Goal: Information Seeking & Learning: Learn about a topic

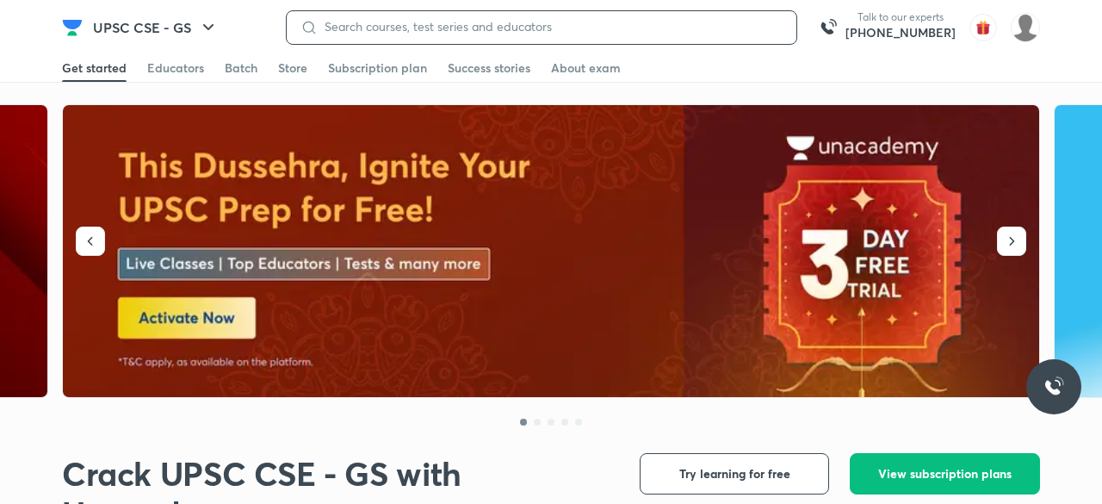
click at [678, 33] on input at bounding box center [550, 27] width 465 height 14
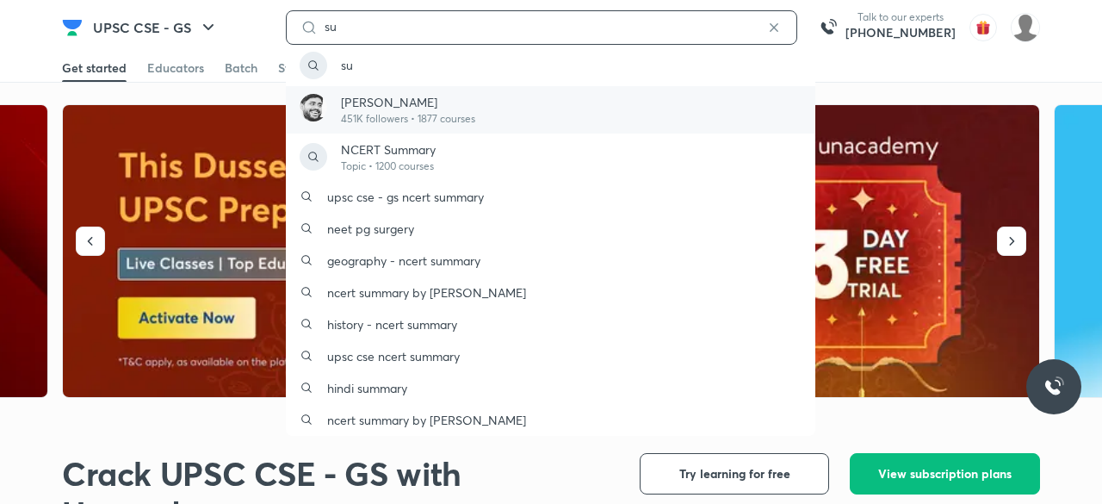
type input "su"
click at [503, 97] on div "[PERSON_NAME] 451K followers • 1877 courses" at bounding box center [551, 109] width 530 height 47
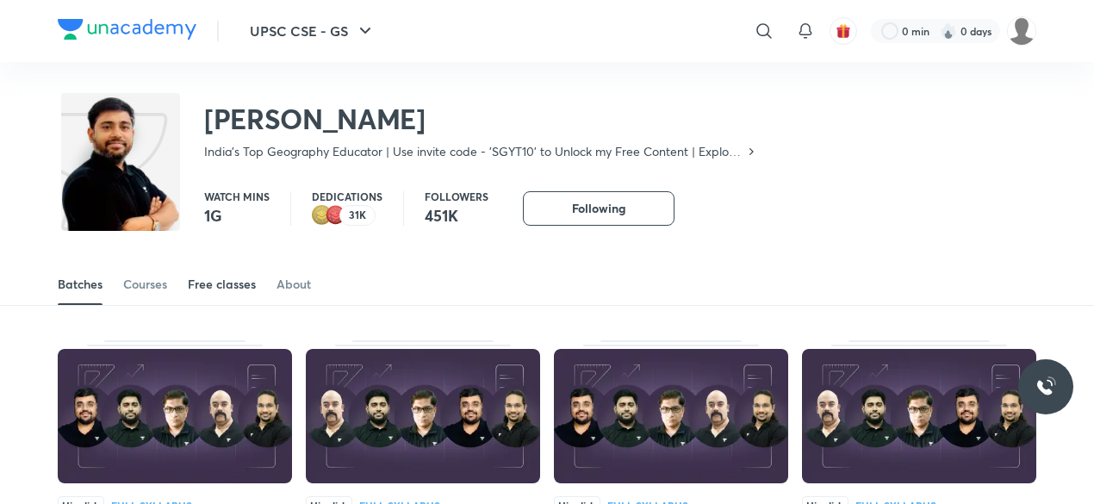
click at [222, 282] on div "Free classes" at bounding box center [222, 284] width 68 height 17
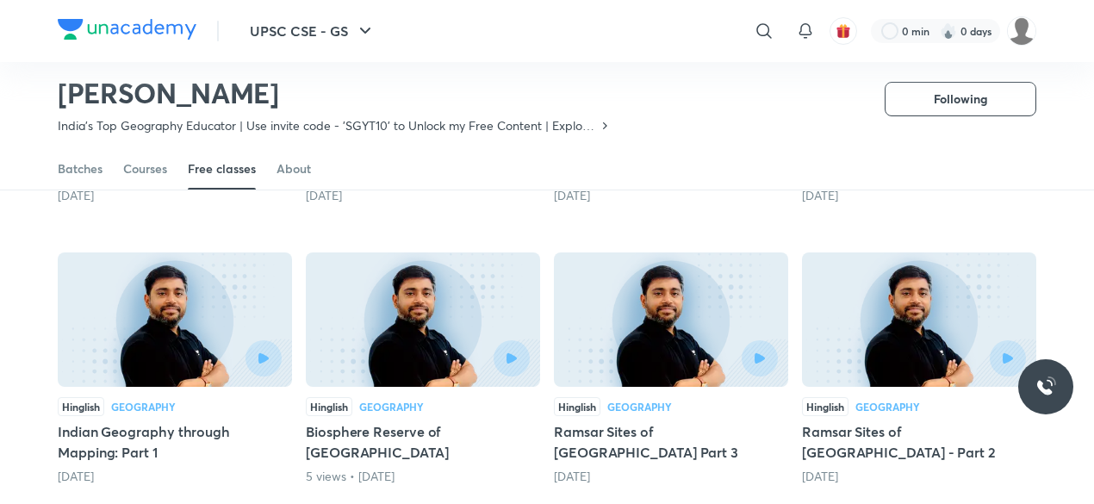
scroll to position [655, 0]
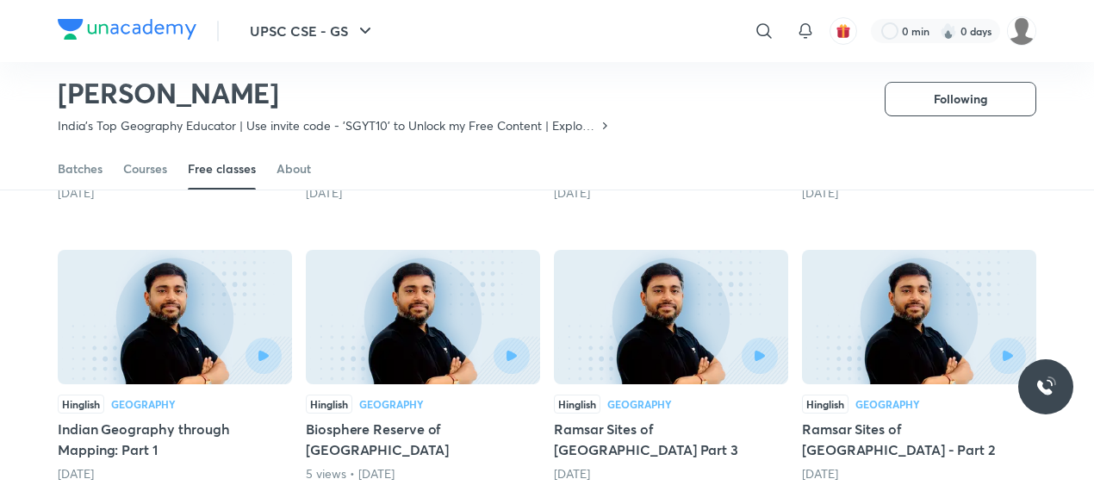
click at [90, 330] on img at bounding box center [175, 317] width 234 height 134
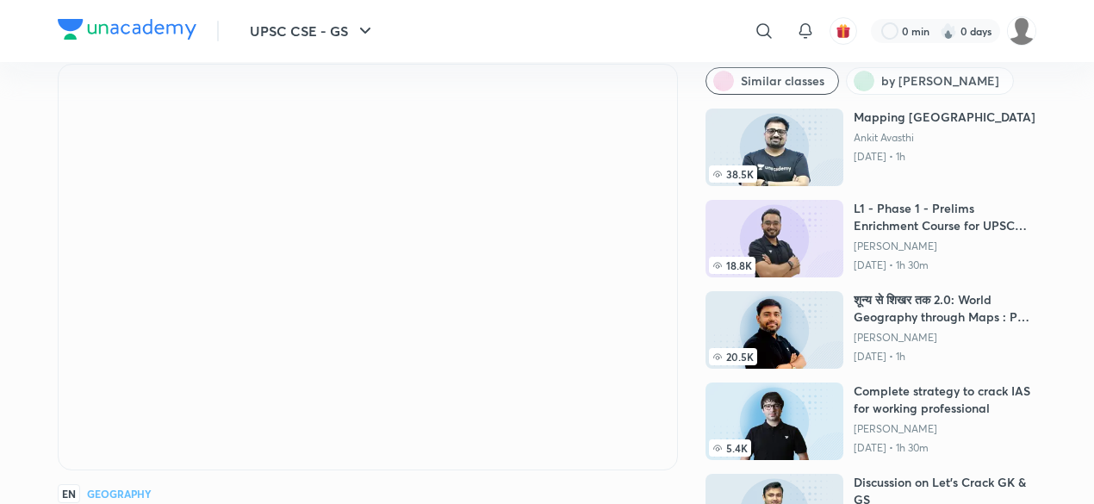
scroll to position [62, 0]
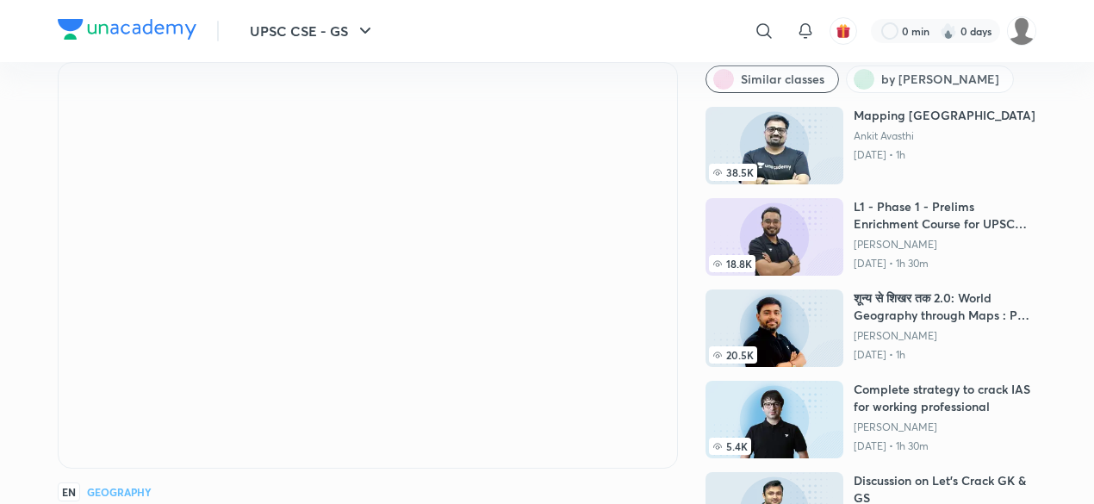
click at [660, 38] on div "​" at bounding box center [622, 30] width 317 height 41
click at [679, 358] on div "UPSC CSE - GS Free classes & tests More free classes Similar classes by [PERSON…" at bounding box center [547, 364] width 978 height 661
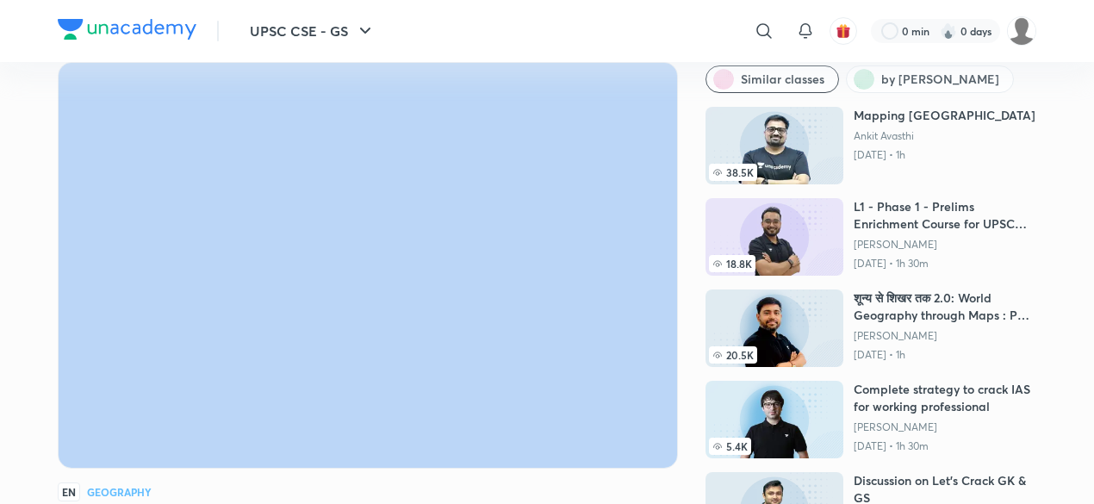
click at [679, 358] on div "UPSC CSE - GS Free classes & tests More free classes Similar classes by [PERSON…" at bounding box center [547, 364] width 978 height 661
click at [923, 75] on span "by [PERSON_NAME]" at bounding box center [940, 79] width 118 height 17
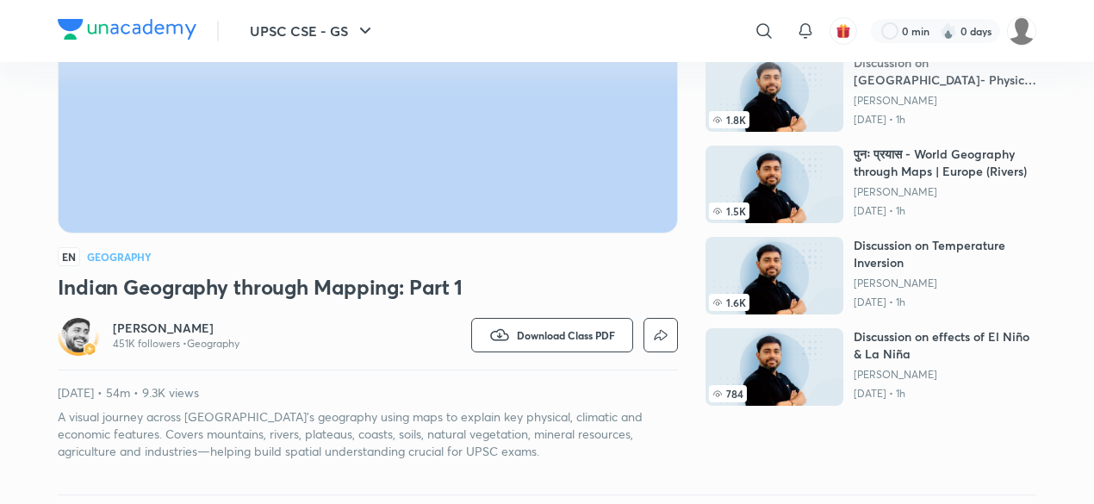
scroll to position [300, 0]
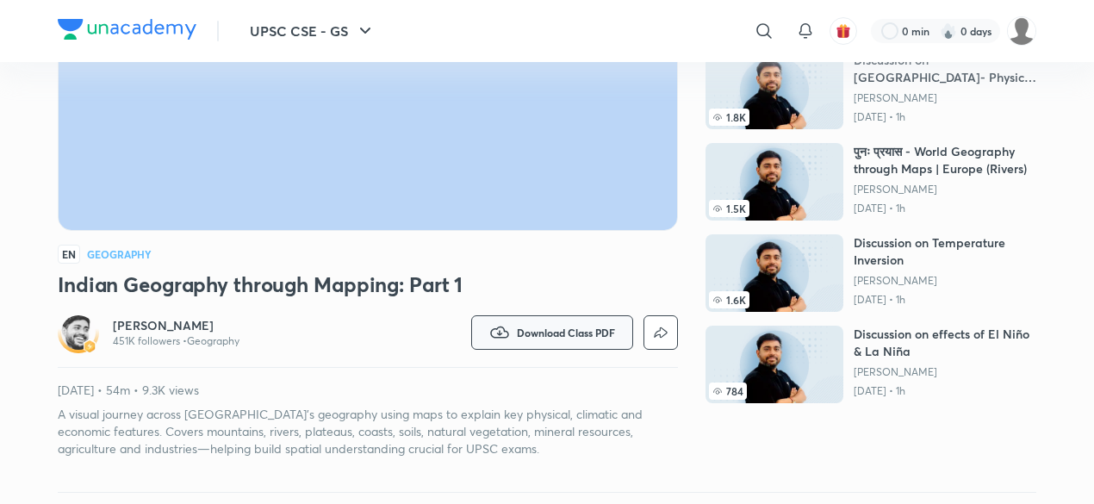
click at [561, 338] on button "Download Class PDF" at bounding box center [552, 332] width 162 height 34
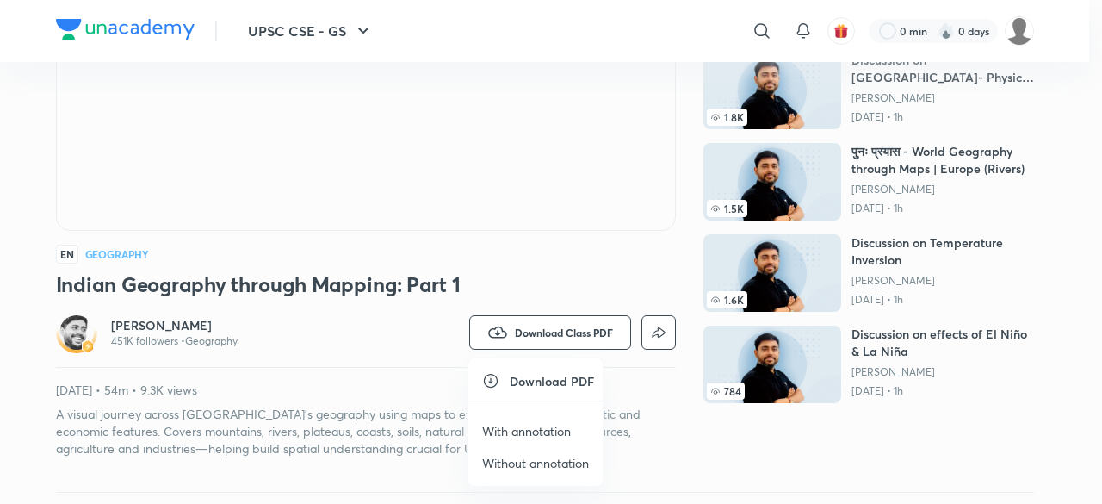
click at [558, 427] on p "With annotation" at bounding box center [526, 431] width 89 height 18
